Goal: Transaction & Acquisition: Register for event/course

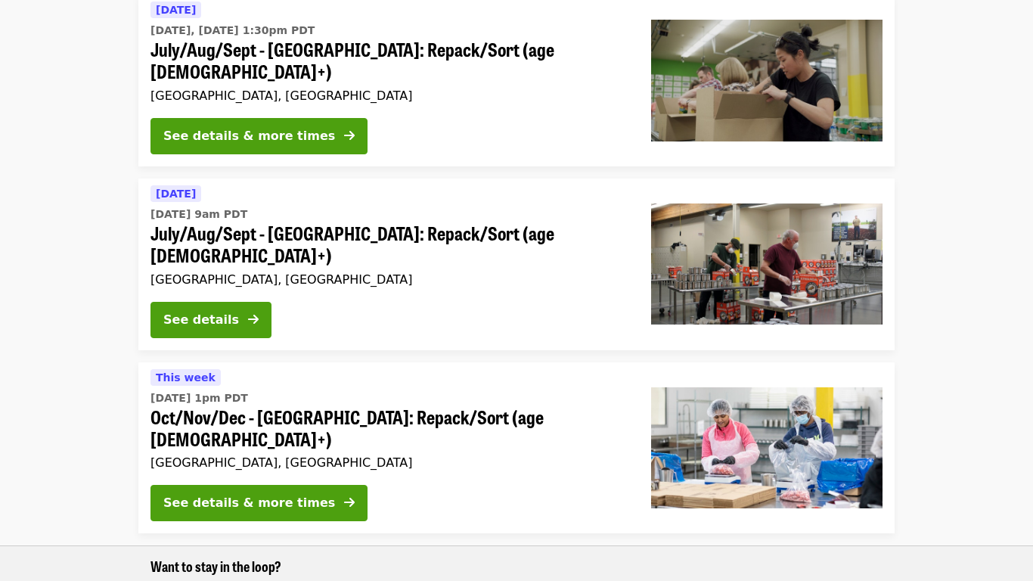
scroll to position [731, 0]
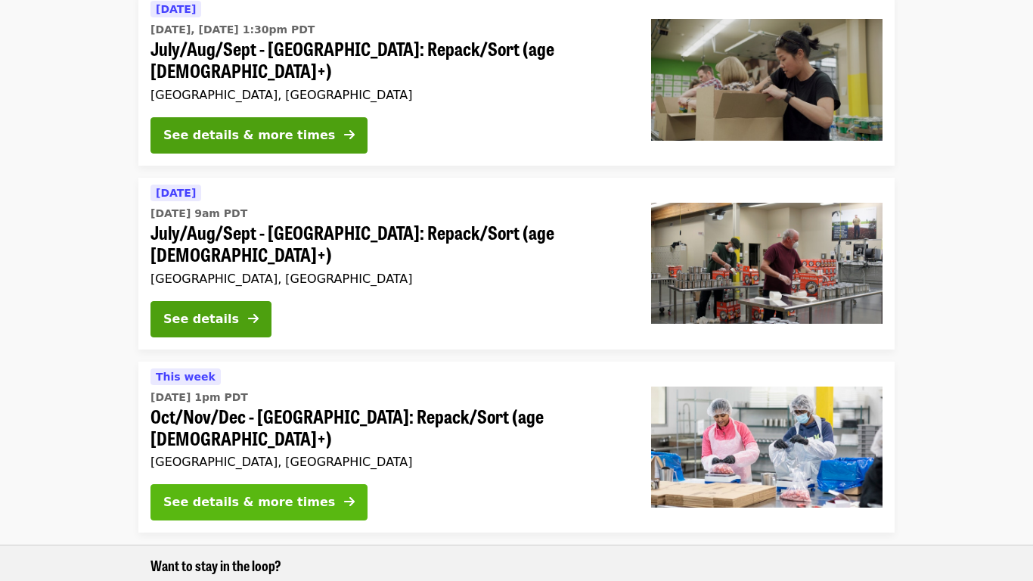
click at [209, 493] on div "See details & more times" at bounding box center [249, 502] width 172 height 18
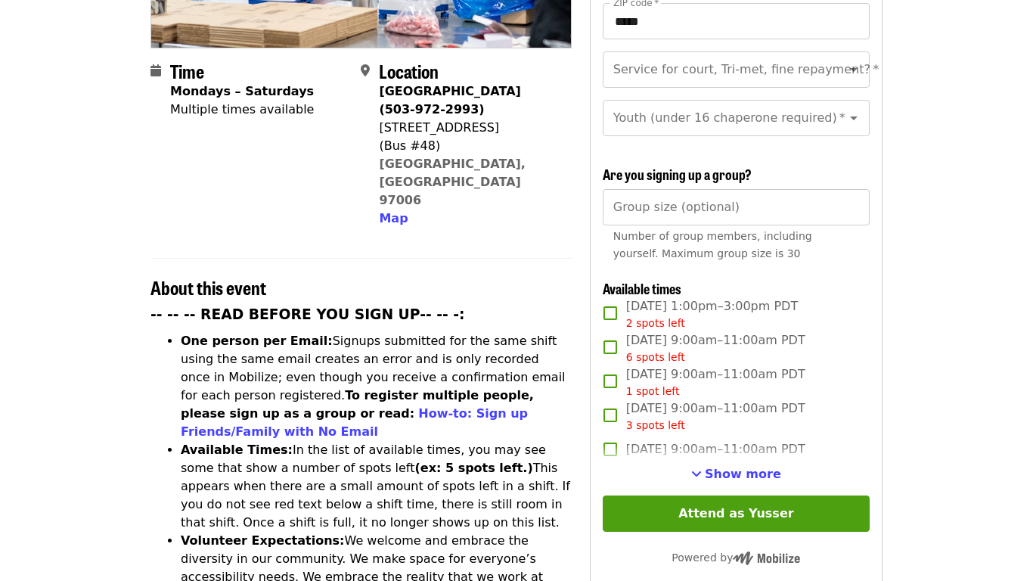
scroll to position [343, 0]
click at [738, 466] on span "Show more" at bounding box center [743, 473] width 76 height 14
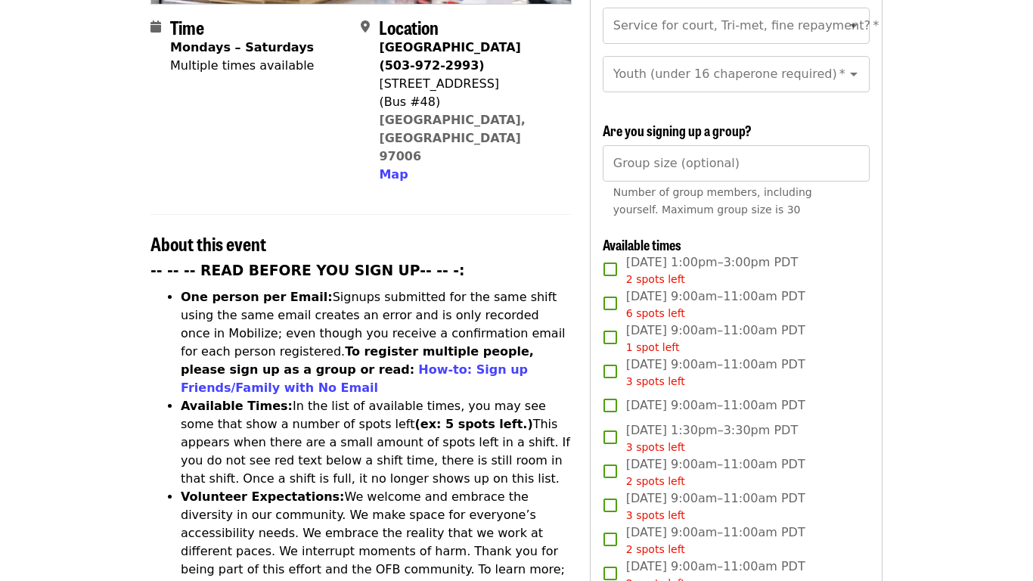
scroll to position [387, 0]
click at [729, 144] on input "Group size (optional)" at bounding box center [736, 162] width 267 height 36
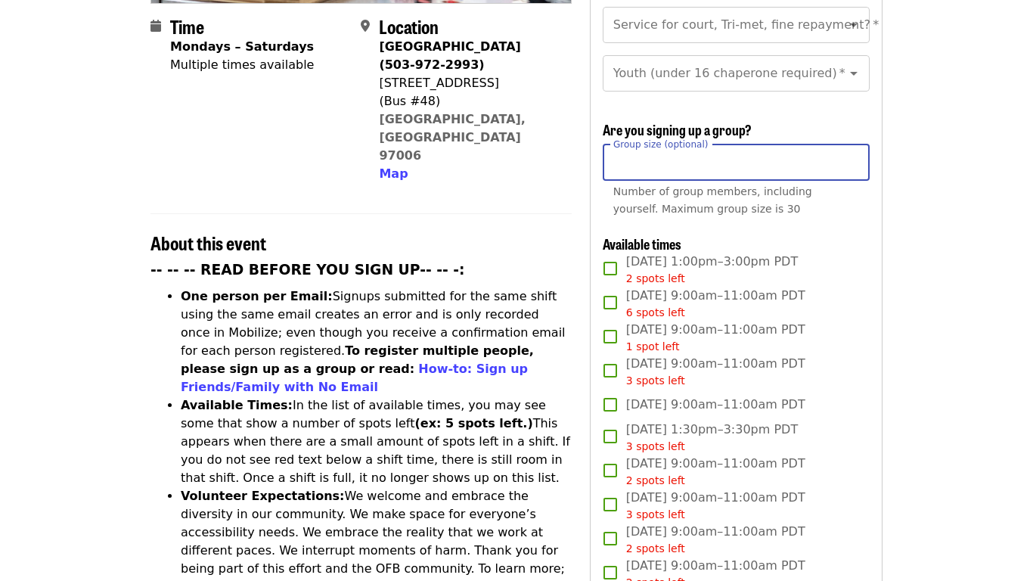
type input "*"
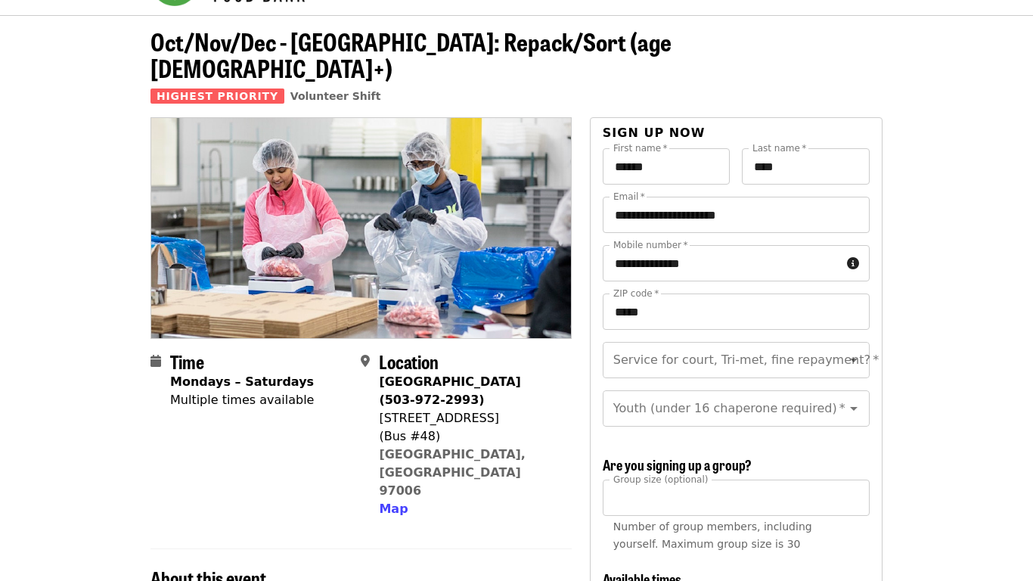
scroll to position [51, 0]
click at [785, 343] on div "Service for court, Tri-met, fine repayment?   * Service for court, Tri-met, fin…" at bounding box center [736, 361] width 267 height 36
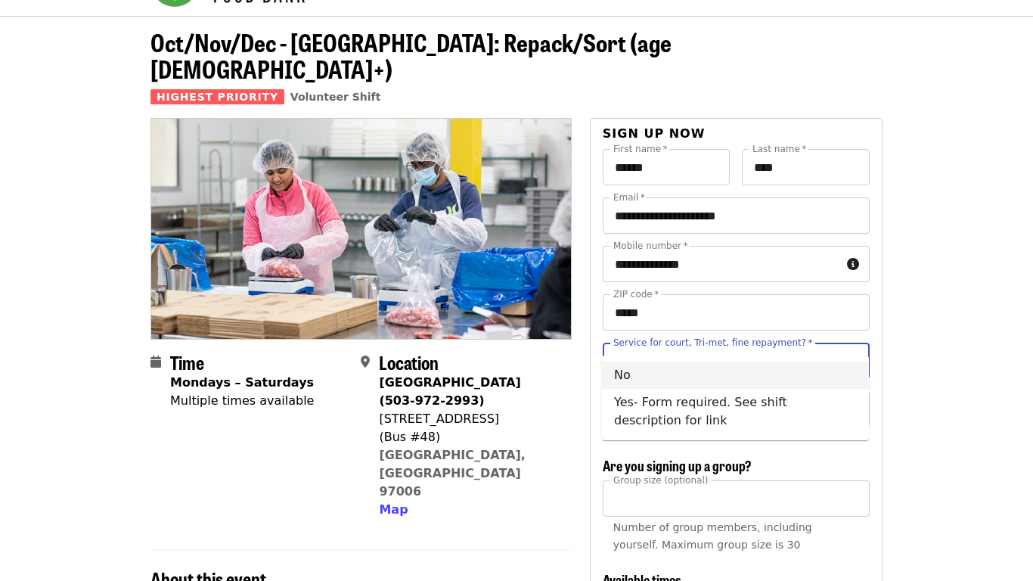
click at [682, 368] on li "No" at bounding box center [735, 375] width 267 height 27
type input "**"
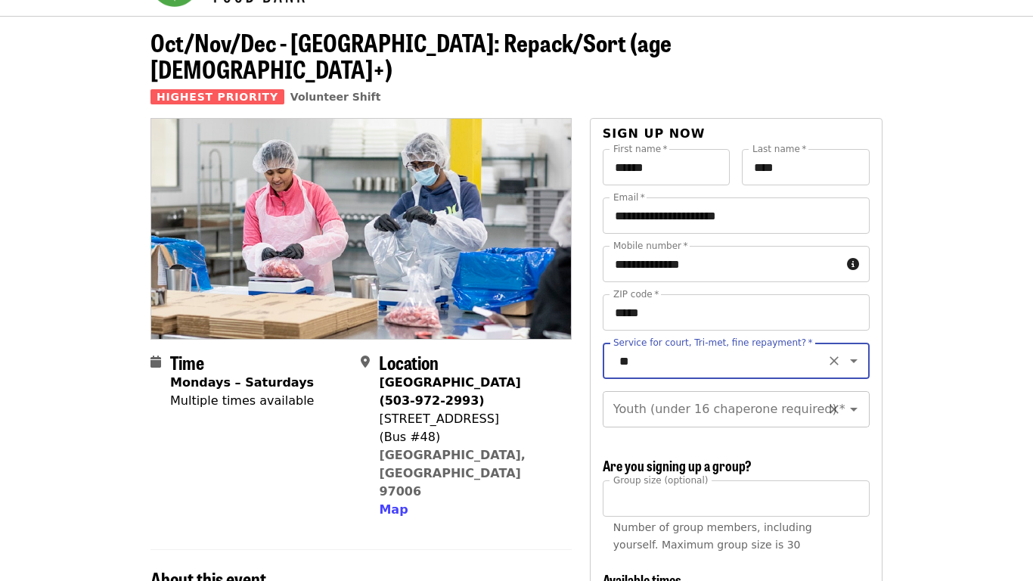
click at [728, 395] on input "Youth (under 16 chaperone required)   *" at bounding box center [718, 409] width 206 height 29
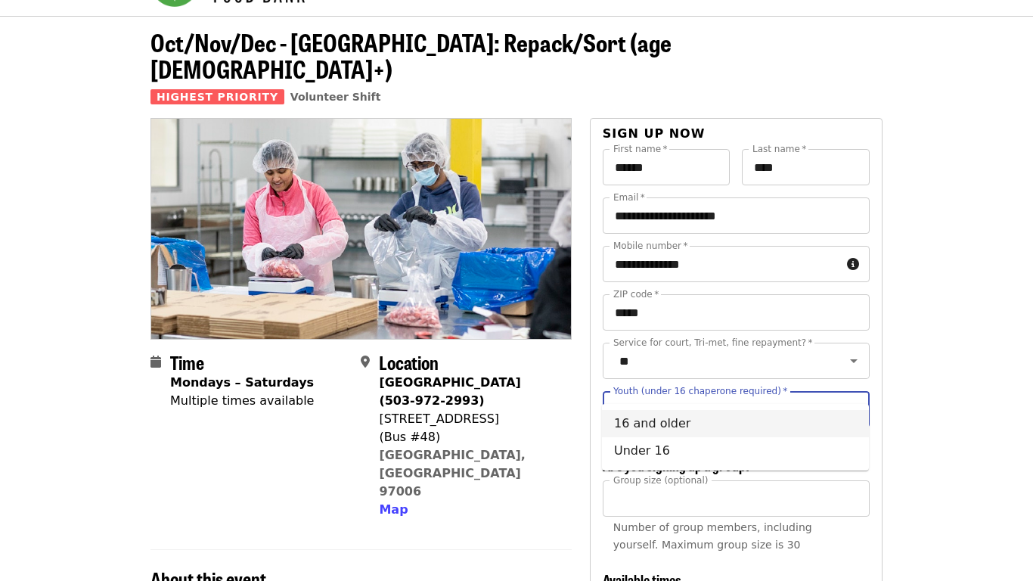
click at [660, 422] on li "16 and older" at bounding box center [735, 423] width 267 height 27
type input "**********"
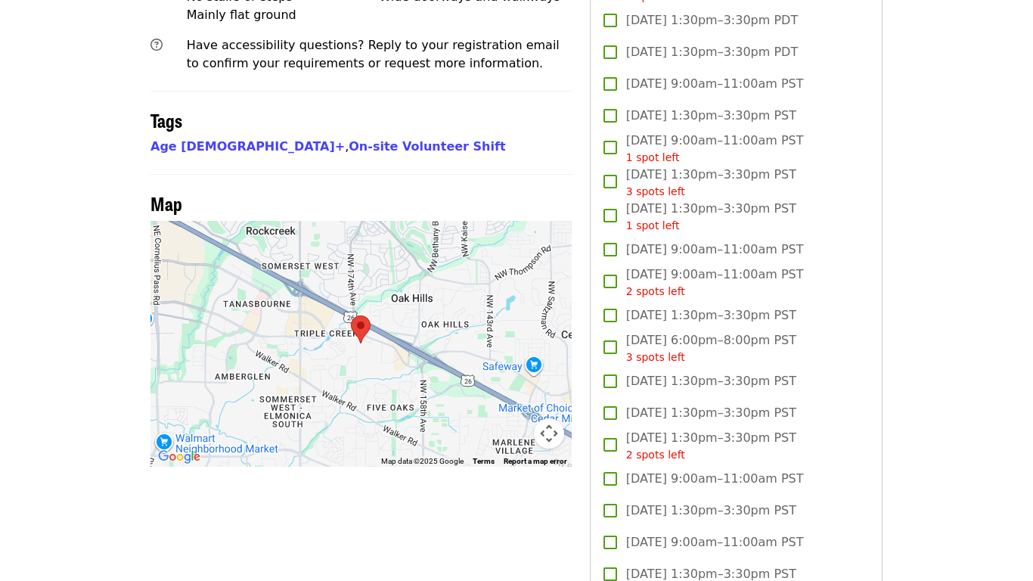
scroll to position [1169, 0]
click at [905, 327] on article "Oct/Nov/Dec - [GEOGRAPHIC_DATA]: Repack/Sort (age [DEMOGRAPHIC_DATA]+) Highest …" at bounding box center [516, 461] width 1033 height 3127
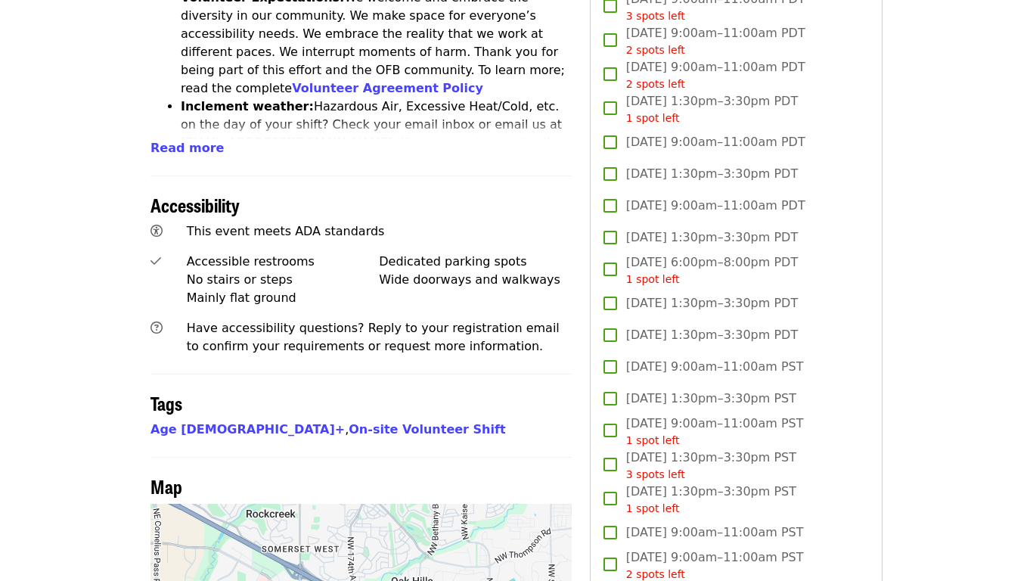
scroll to position [884, 0]
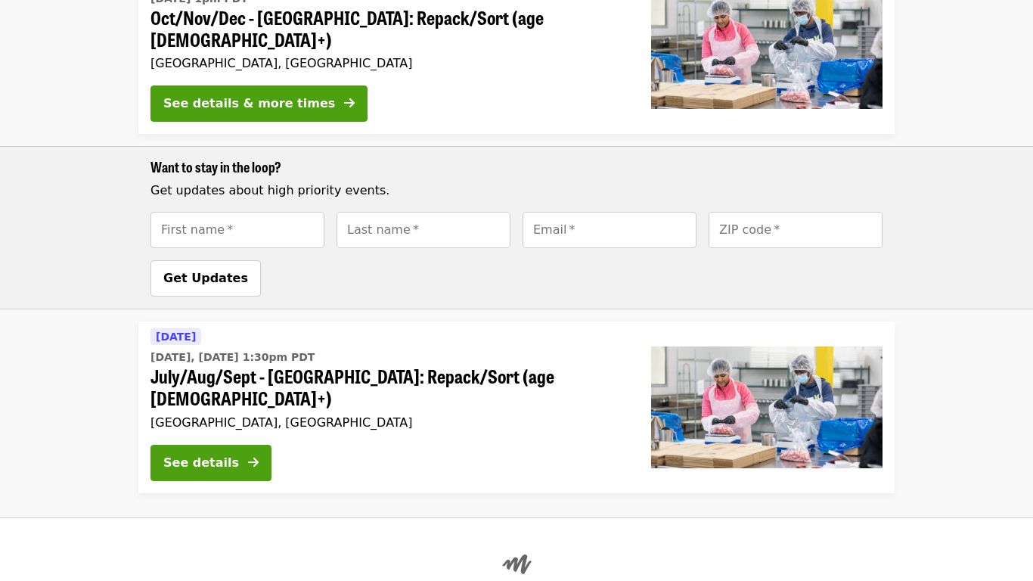
scroll to position [1129, 0]
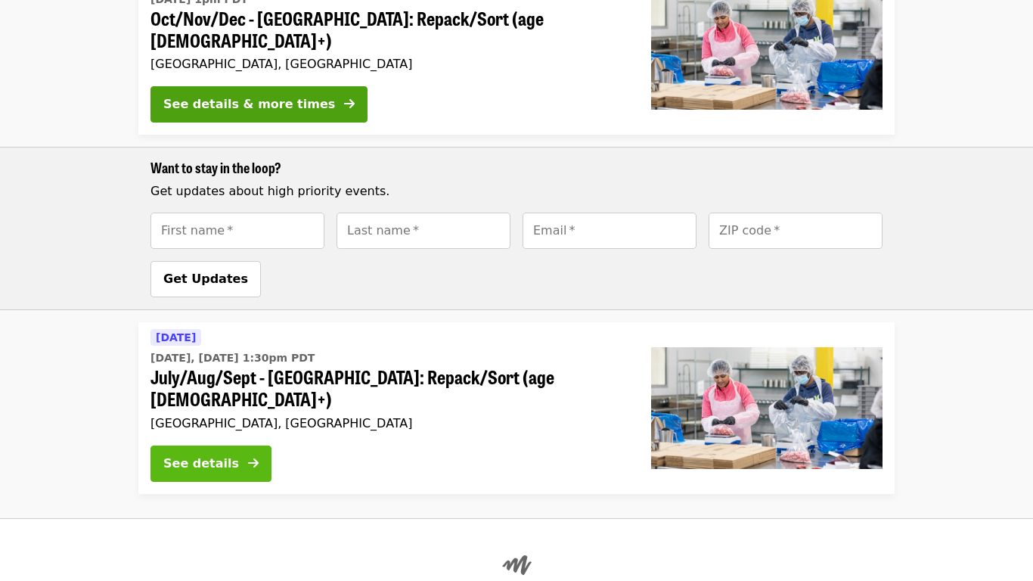
click at [238, 446] on button "See details" at bounding box center [211, 464] width 121 height 36
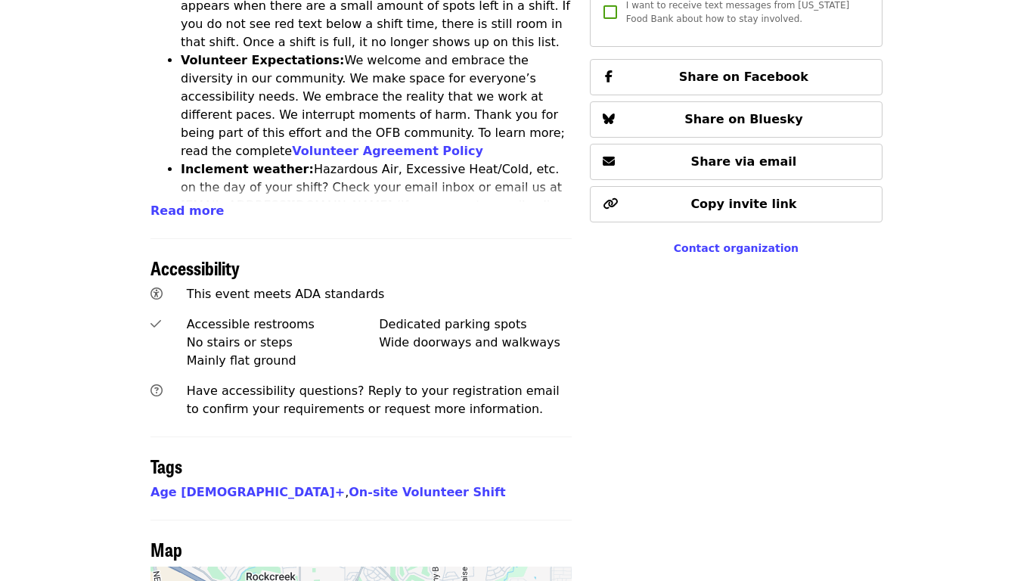
scroll to position [824, 0]
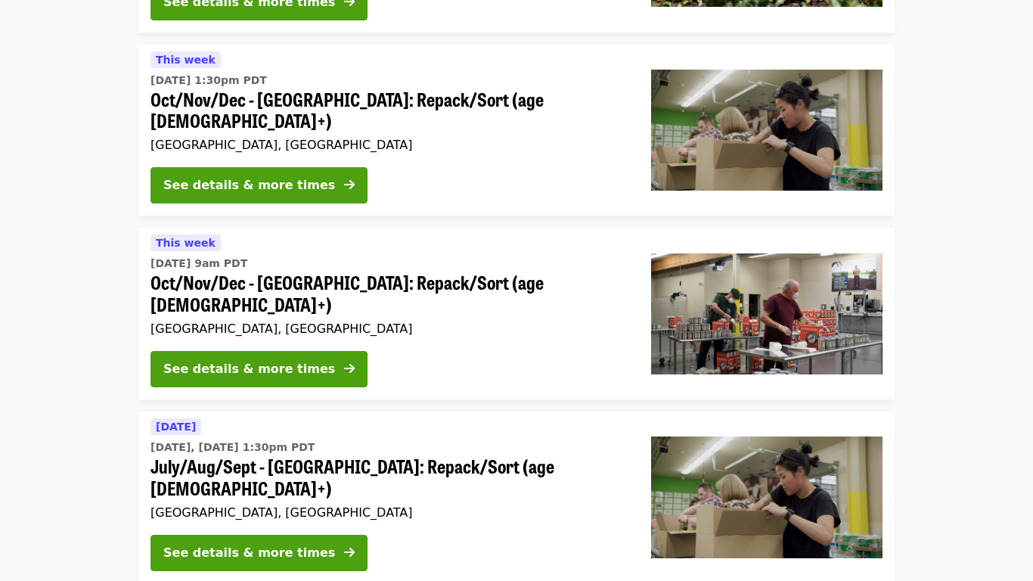
scroll to position [309, 0]
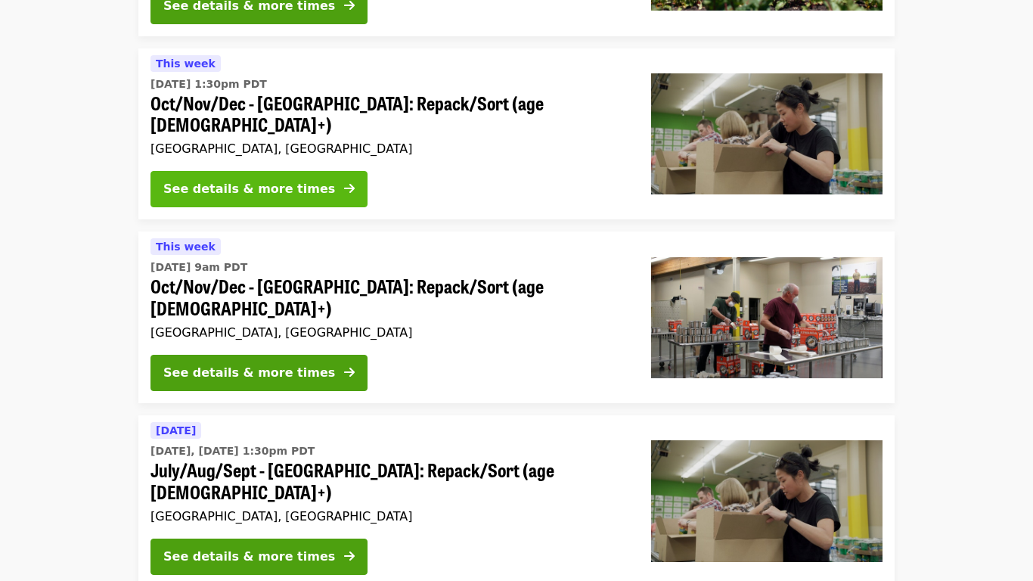
click at [204, 180] on div "See details & more times" at bounding box center [249, 189] width 172 height 18
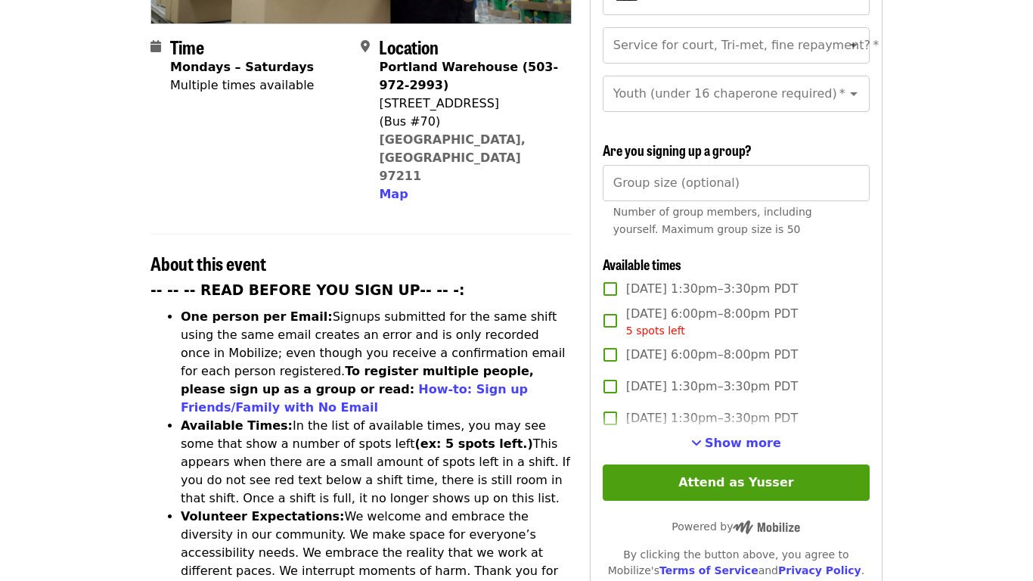
scroll to position [368, 0]
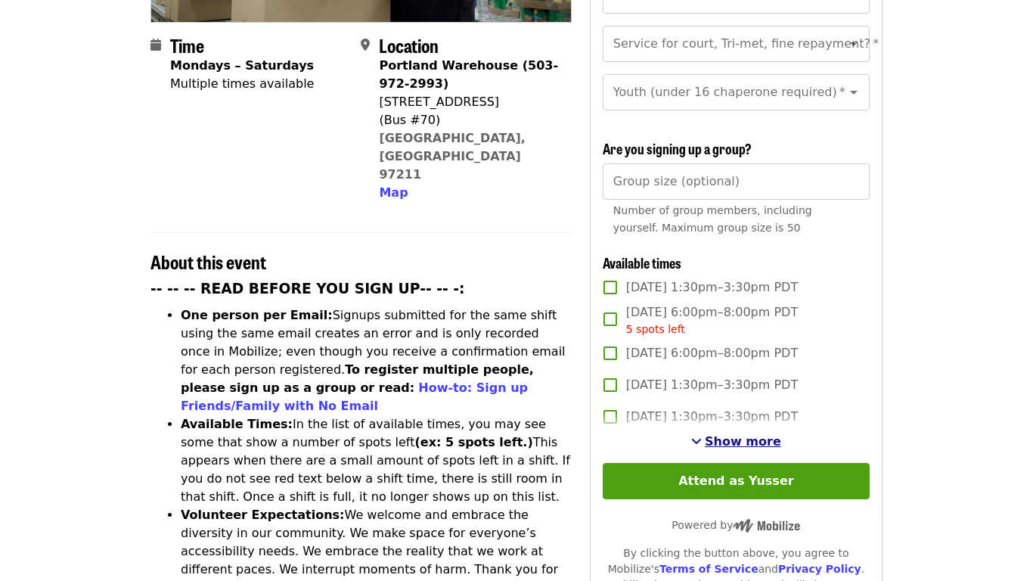
click at [722, 434] on span "Show more" at bounding box center [743, 441] width 76 height 14
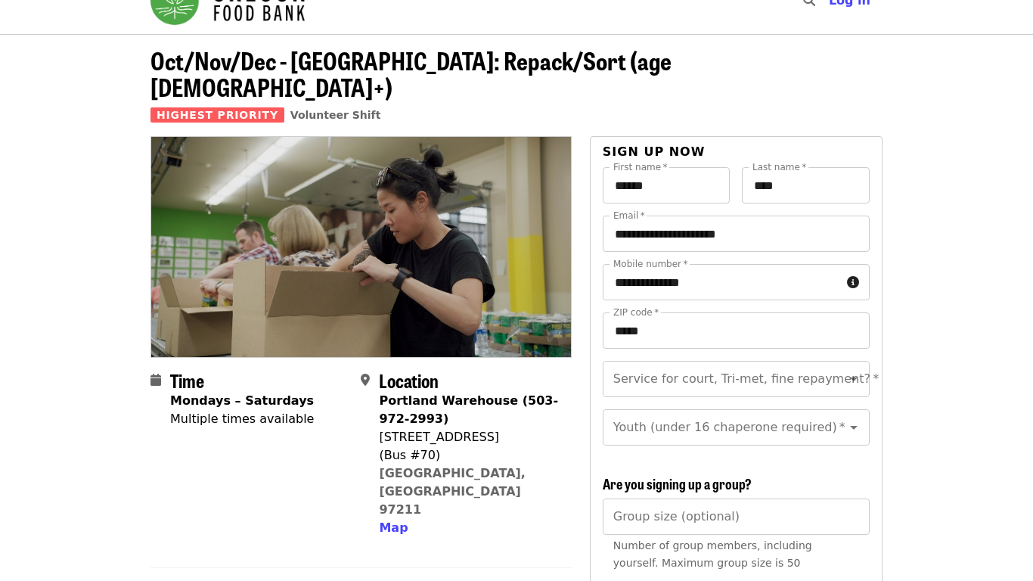
scroll to position [17, 0]
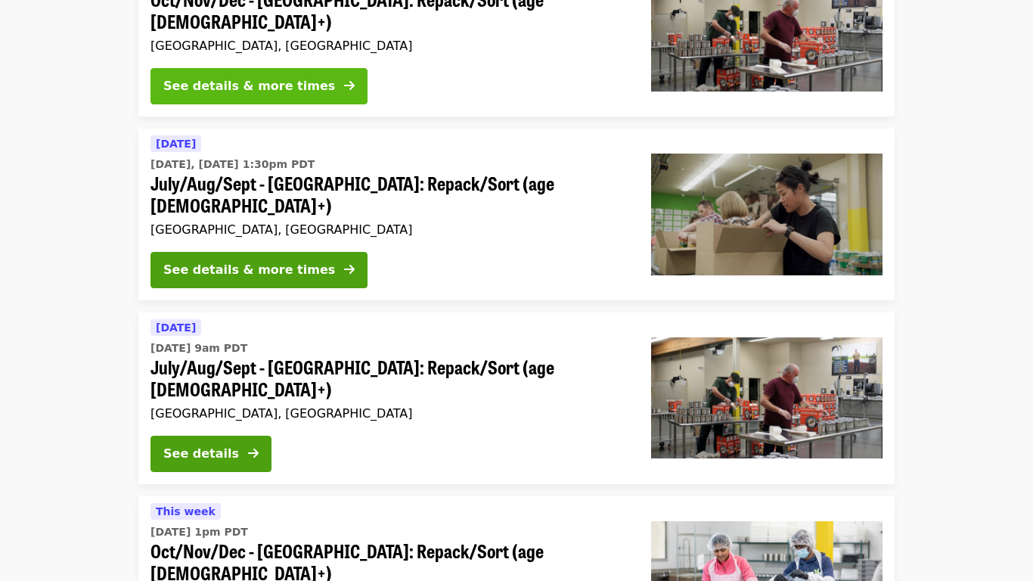
scroll to position [595, 0]
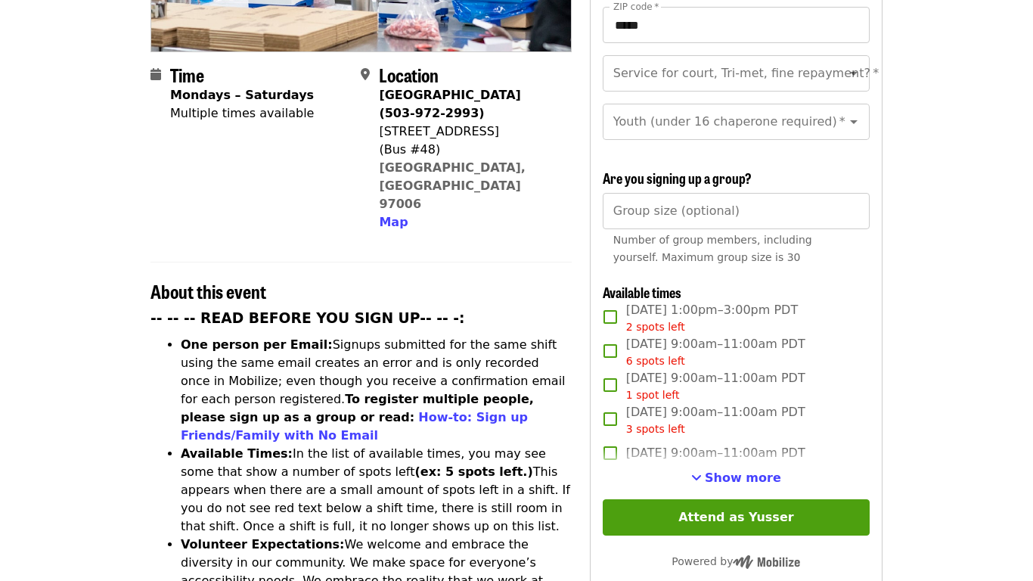
scroll to position [344, 0]
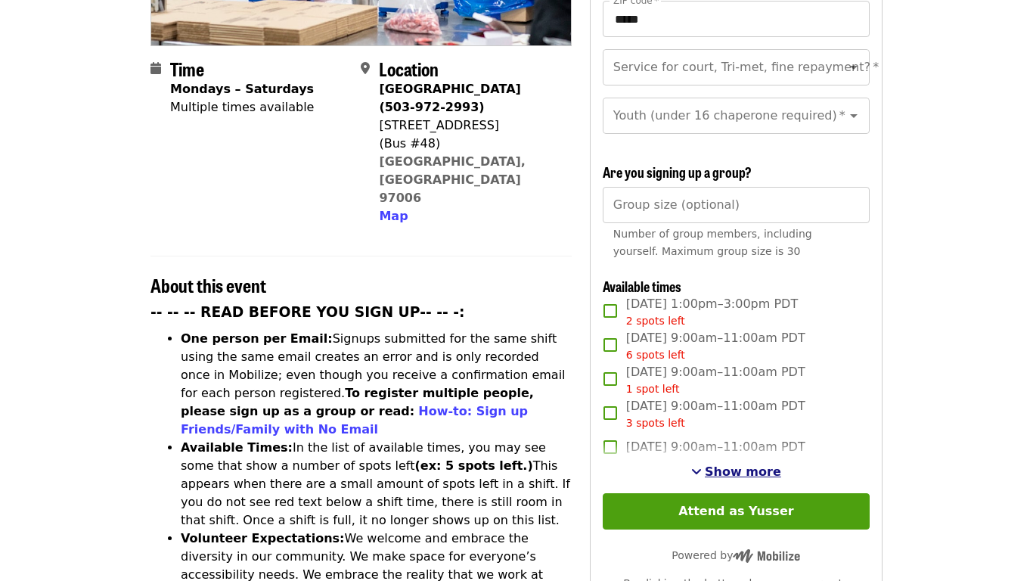
click at [743, 465] on span "Show more" at bounding box center [743, 472] width 76 height 14
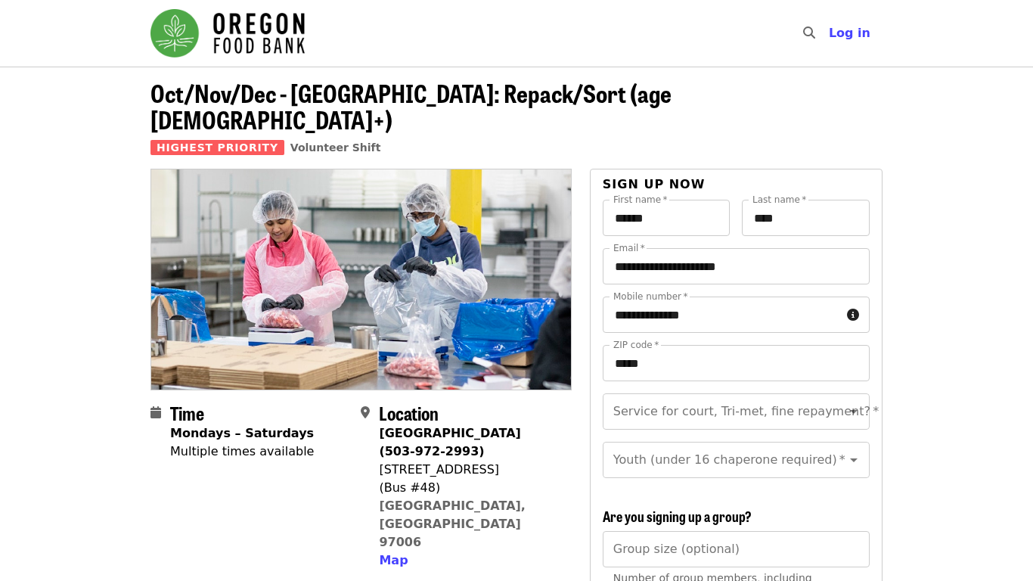
scroll to position [331, 0]
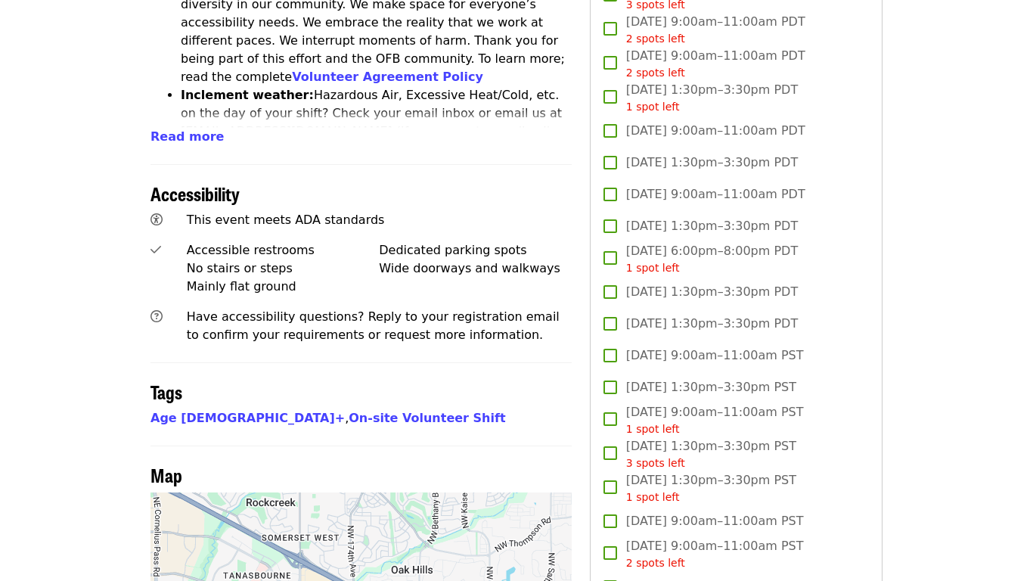
scroll to position [898, 0]
